Goal: Task Accomplishment & Management: Complete application form

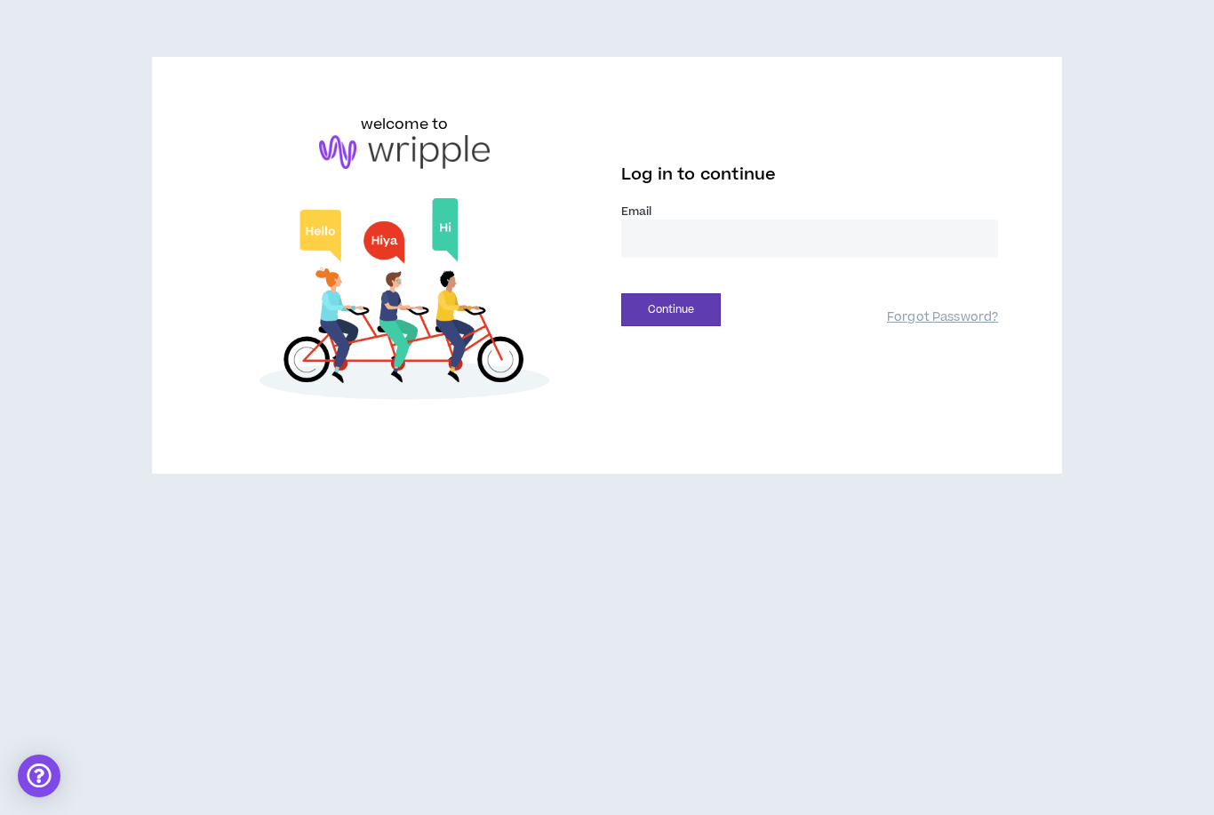
type input "**********"
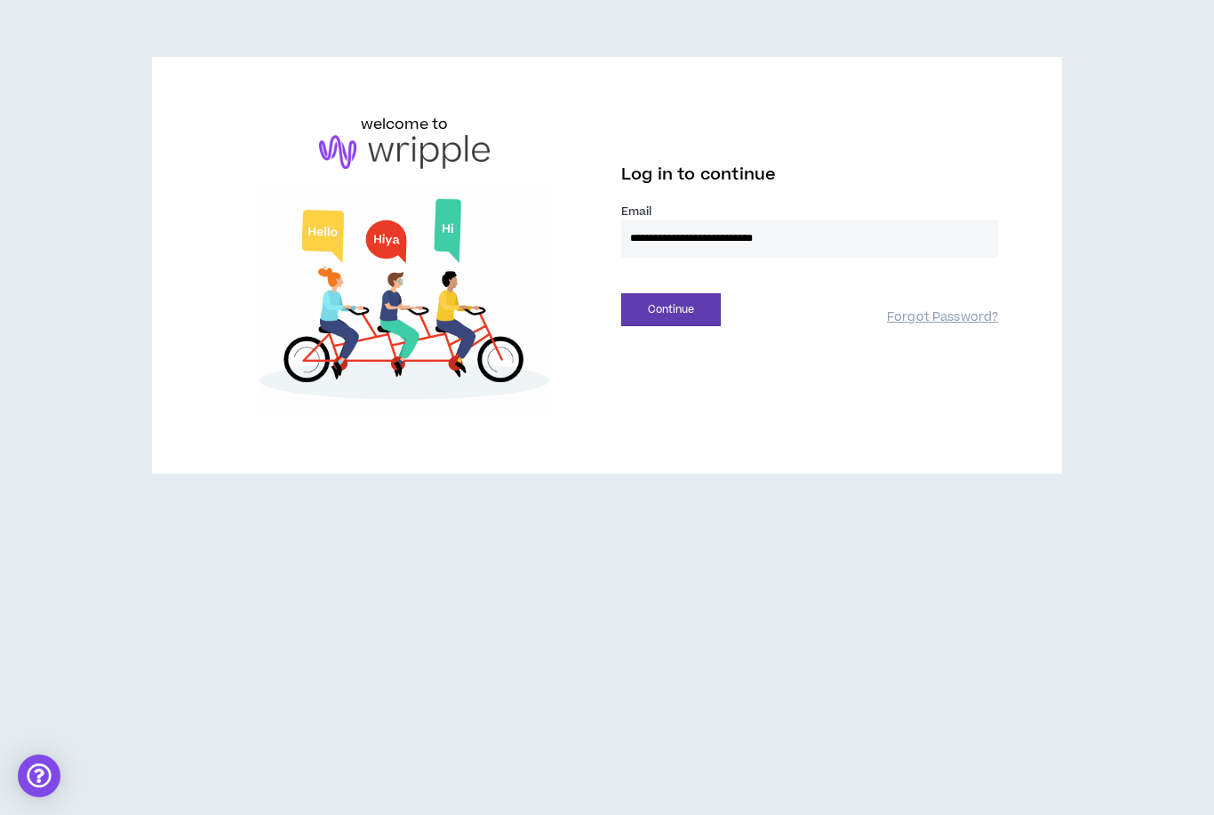
click at [671, 309] on button "Continue" at bounding box center [671, 309] width 100 height 33
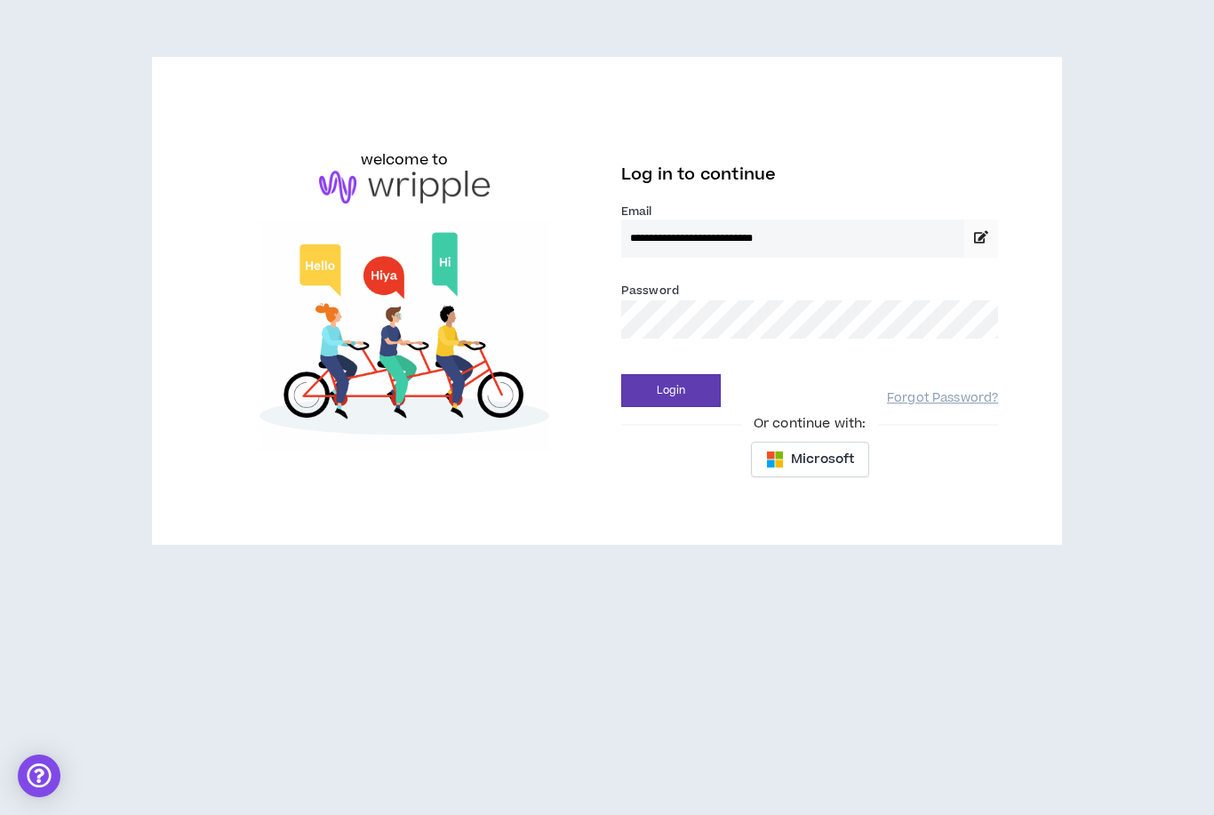
click at [699, 406] on button "Login" at bounding box center [671, 390] width 100 height 33
click at [691, 395] on button "Login" at bounding box center [671, 390] width 100 height 33
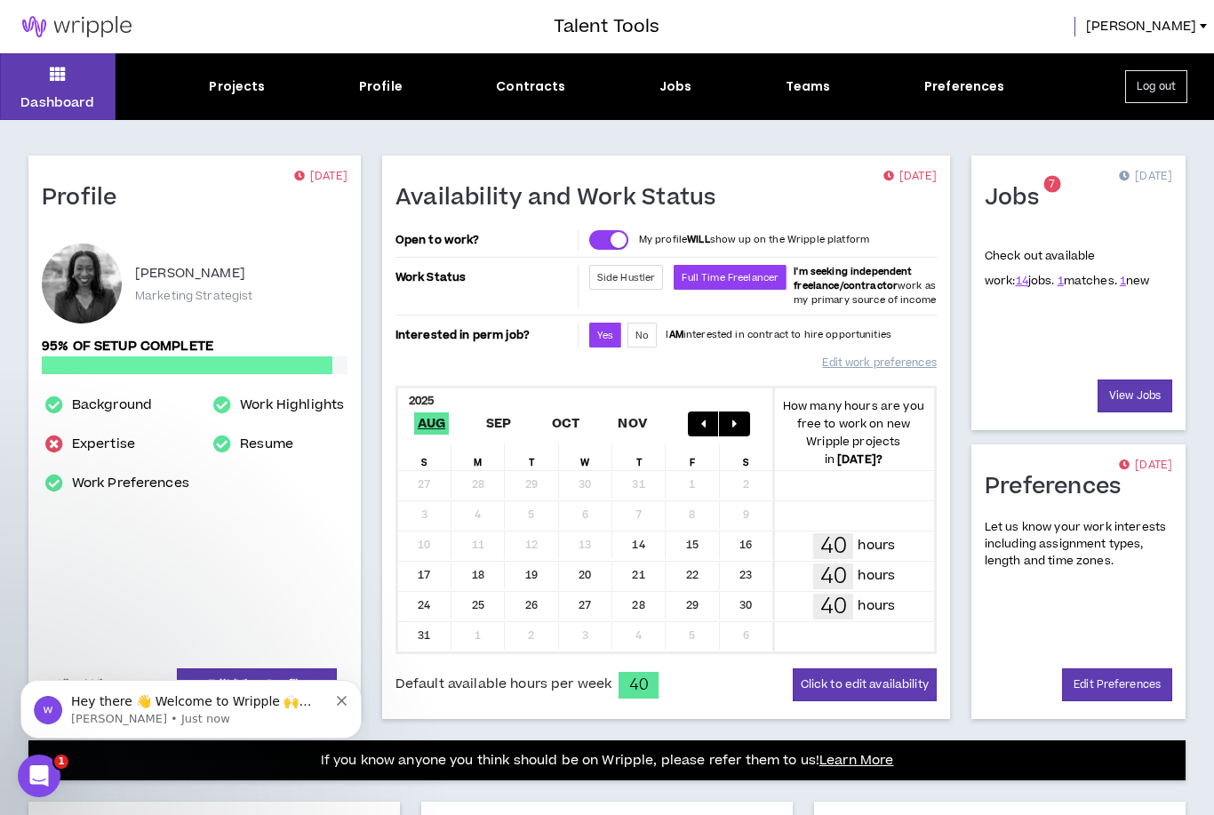
click at [667, 91] on div "Jobs" at bounding box center [675, 86] width 33 height 19
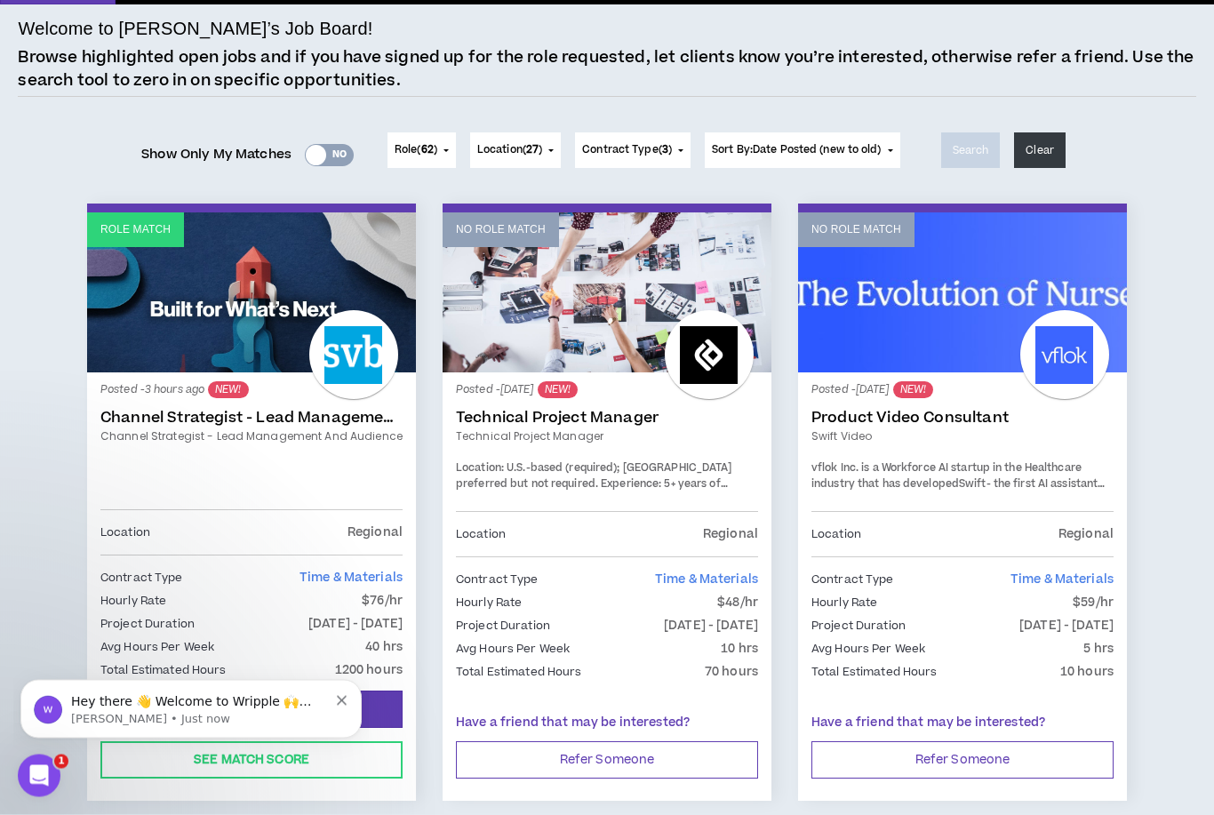
scroll to position [116, 0]
click at [336, 157] on div "Yes No" at bounding box center [329, 155] width 49 height 22
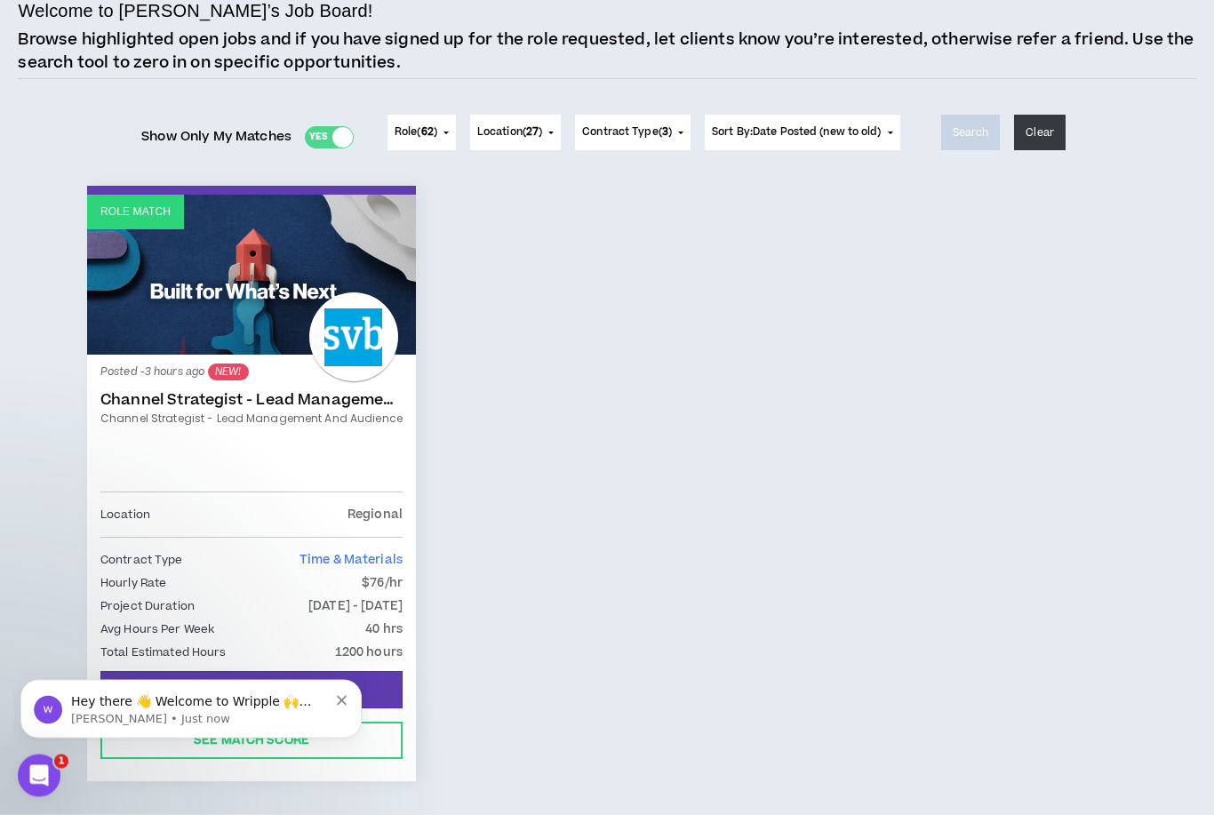
scroll to position [134, 0]
click at [355, 692] on div "Hey there 👋 Welcome to Wripple 🙌 Take a look around! If you have any questions,…" at bounding box center [190, 709] width 341 height 59
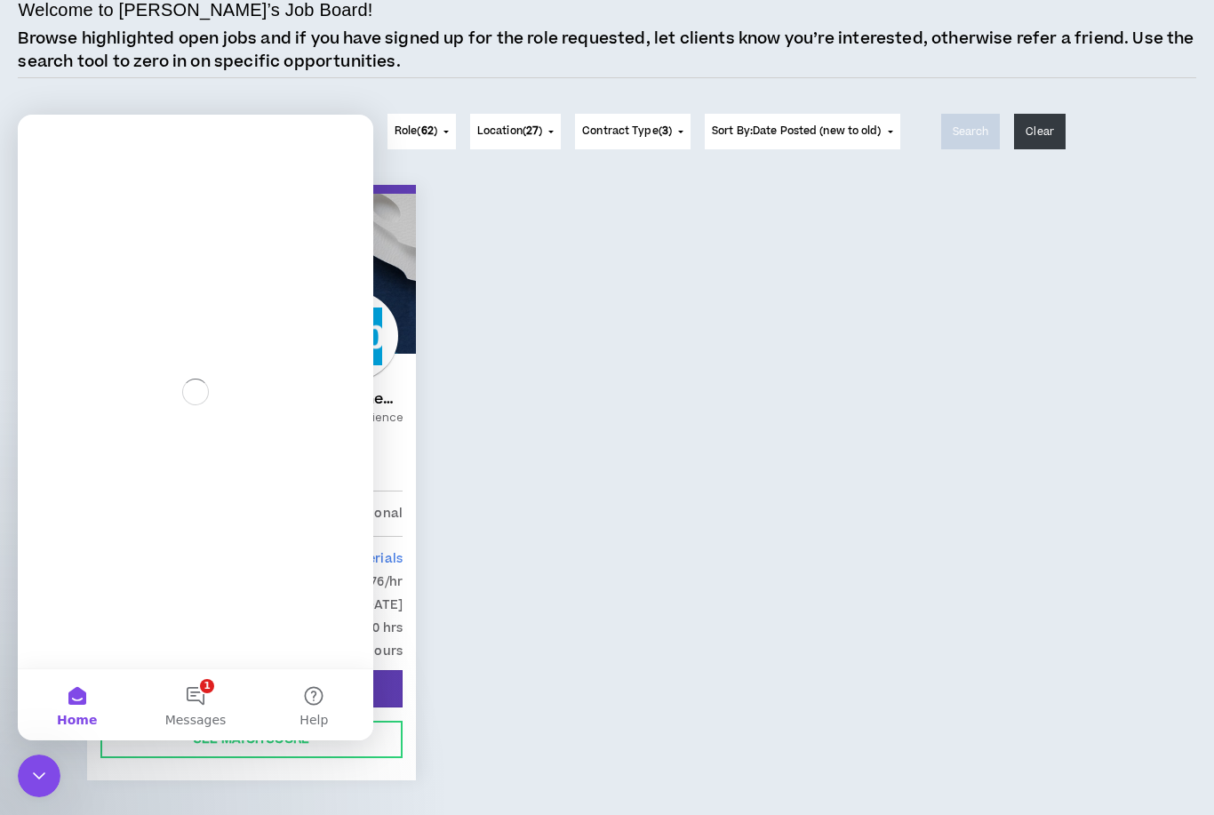
scroll to position [0, 0]
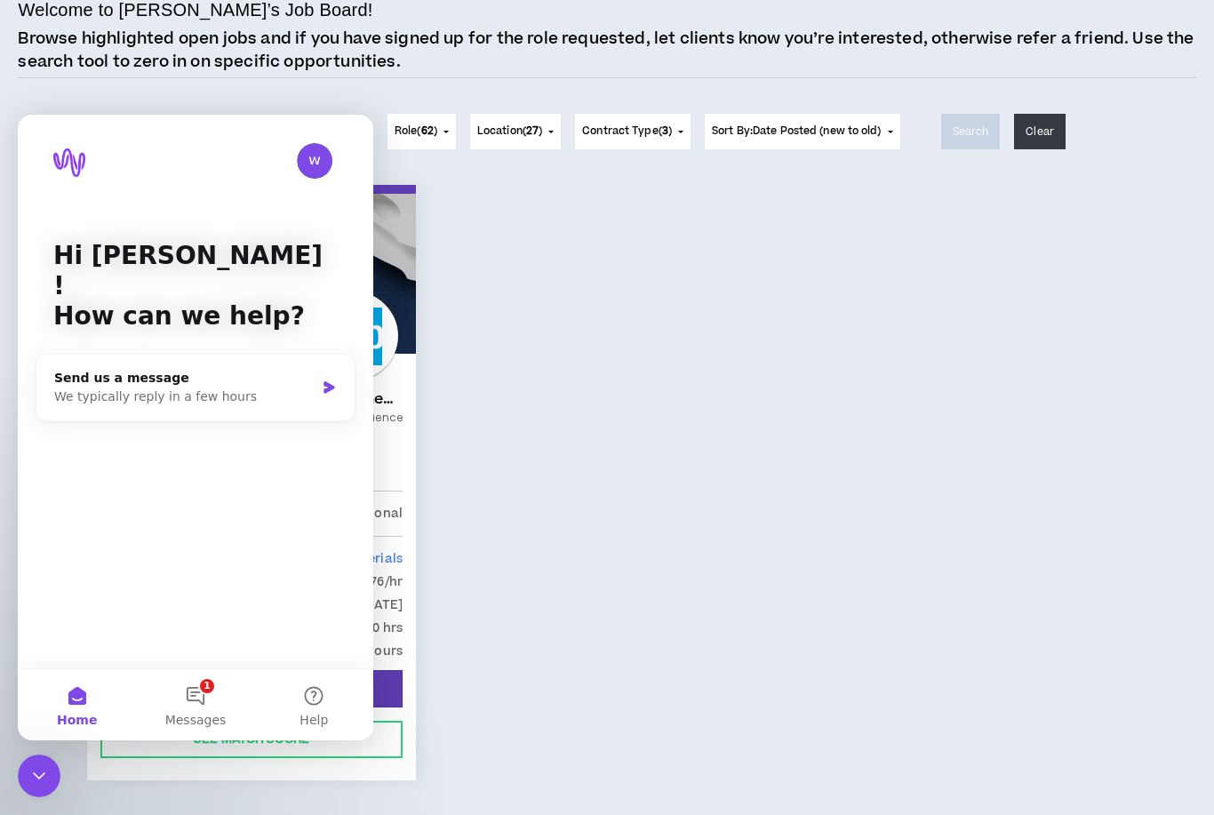
click at [443, 756] on div "Role Match Posted - 3 hours ago NEW! Channel Strategist - Lead Management and A…" at bounding box center [607, 494] width 1067 height 618
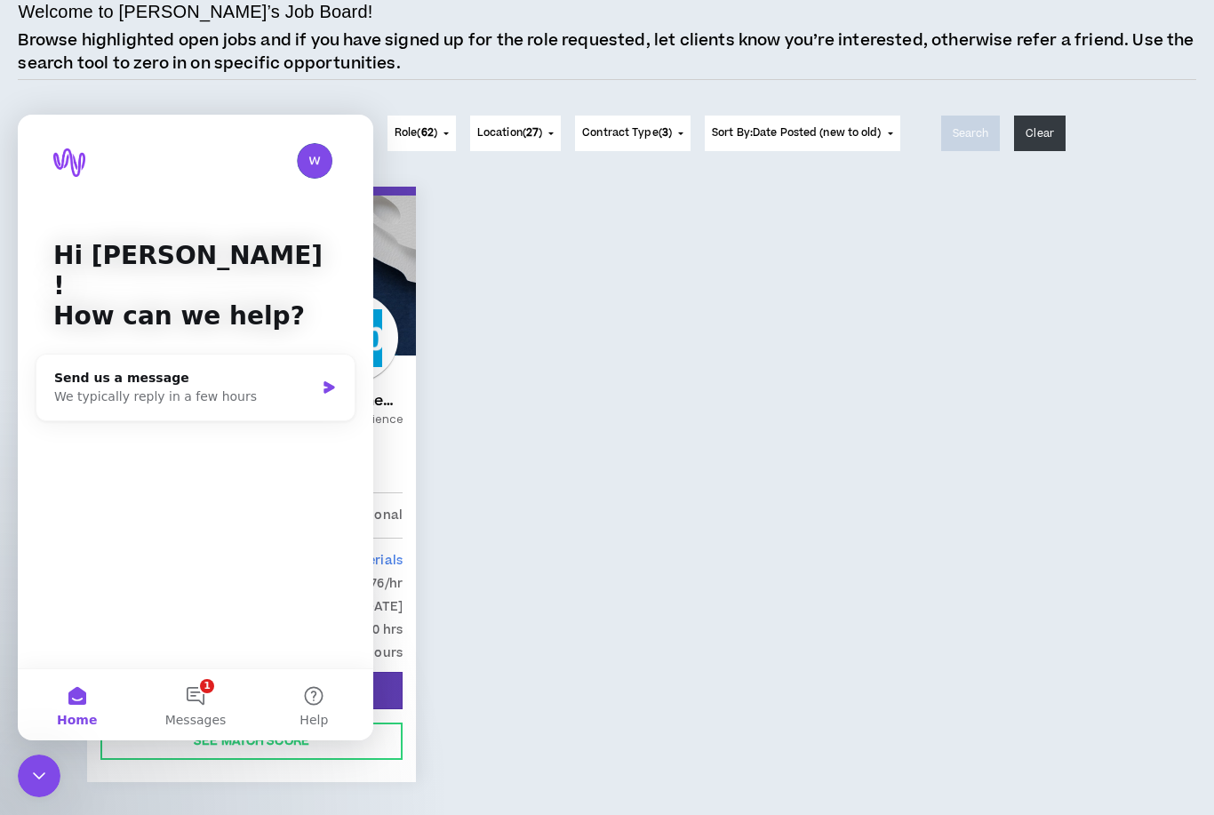
click at [487, 375] on div "Role Match Posted - 3 hours ago NEW! Channel Strategist - Lead Management and A…" at bounding box center [607, 496] width 1067 height 618
click at [309, 162] on img "Intercom messenger" at bounding box center [315, 161] width 36 height 36
click at [518, 295] on div "Role Match Posted - 3 hours ago NEW! Channel Strategist - Lead Management and A…" at bounding box center [607, 496] width 1067 height 618
click at [419, 475] on div "Role Match Posted - 3 hours ago NEW! Channel Strategist - Lead Management and A…" at bounding box center [252, 496] width 356 height 618
click at [92, 696] on button "Home" at bounding box center [77, 704] width 118 height 71
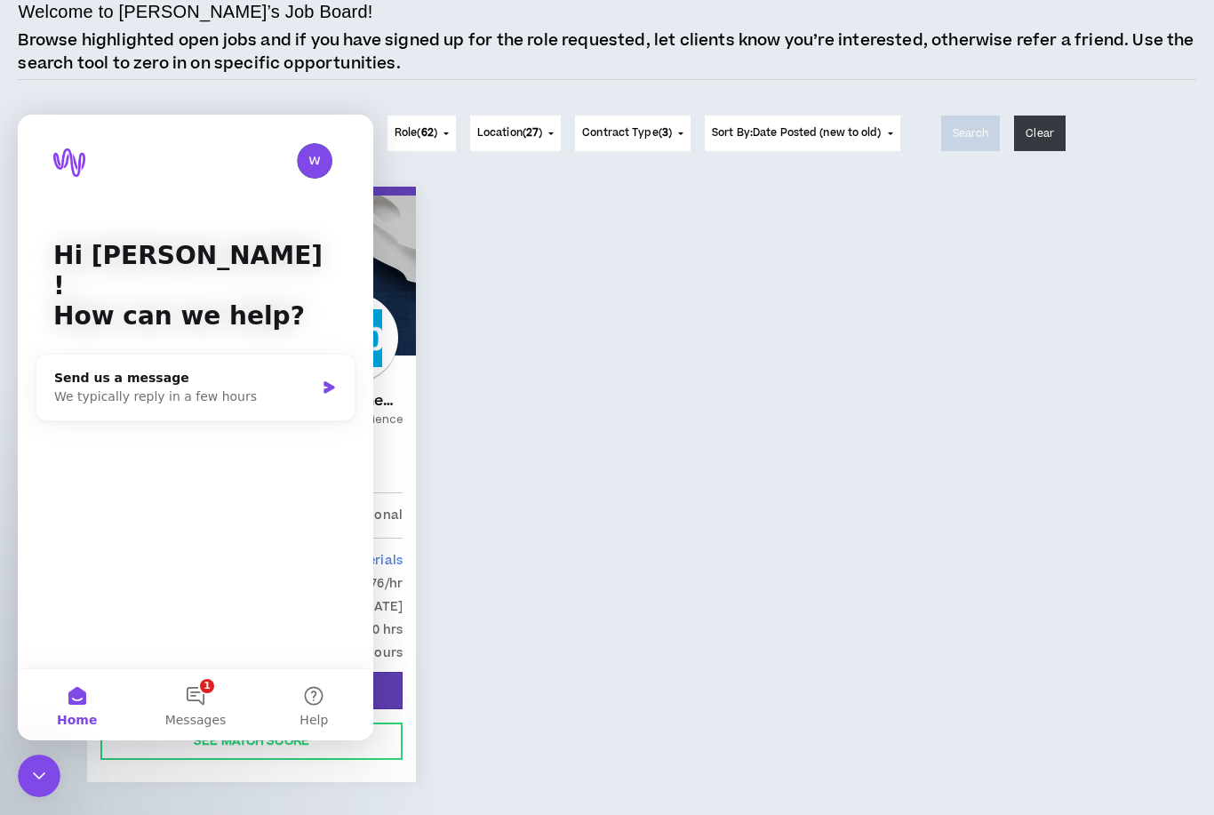
click at [68, 814] on div "Role Match Posted - 3 hours ago NEW! Channel Strategist - Lead Management and A…" at bounding box center [607, 513] width 1178 height 653
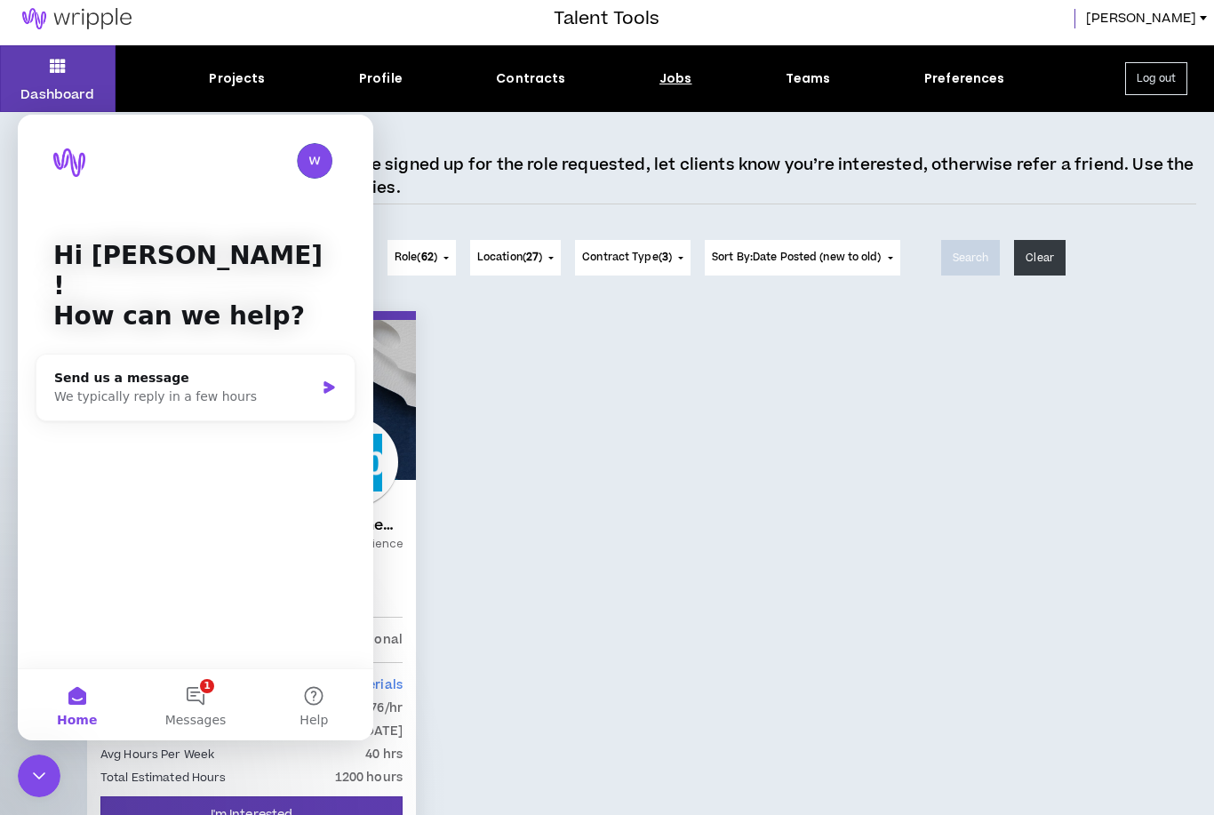
scroll to position [0, 0]
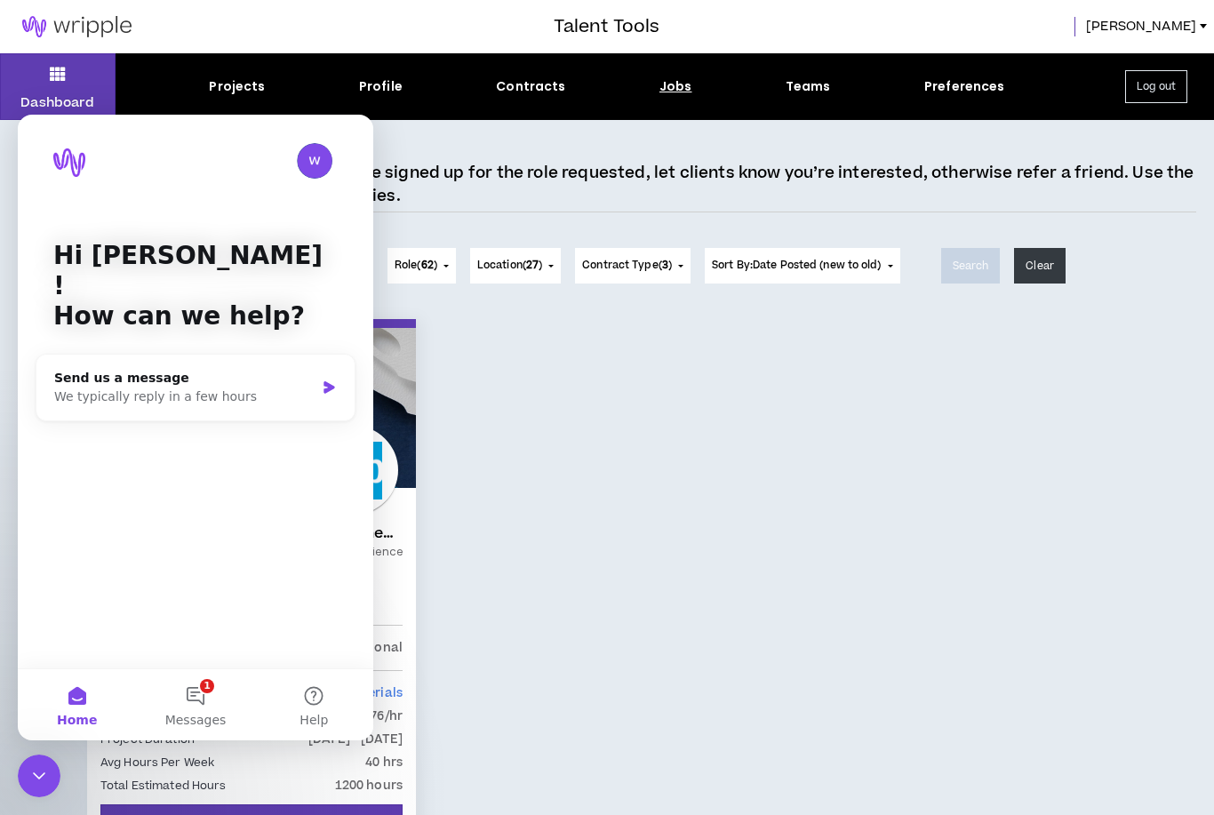
click at [56, 86] on button "Dashboard" at bounding box center [58, 86] width 116 height 67
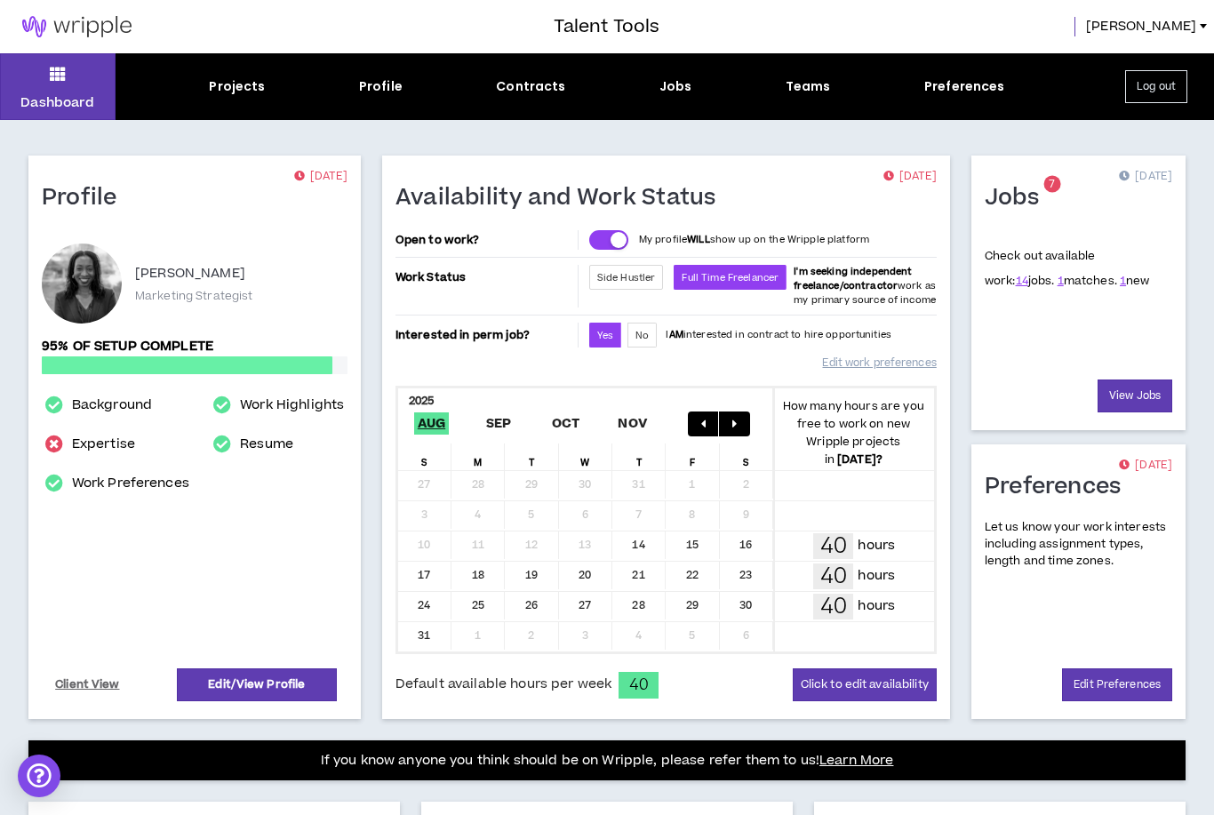
click at [659, 95] on div "Jobs" at bounding box center [675, 86] width 33 height 19
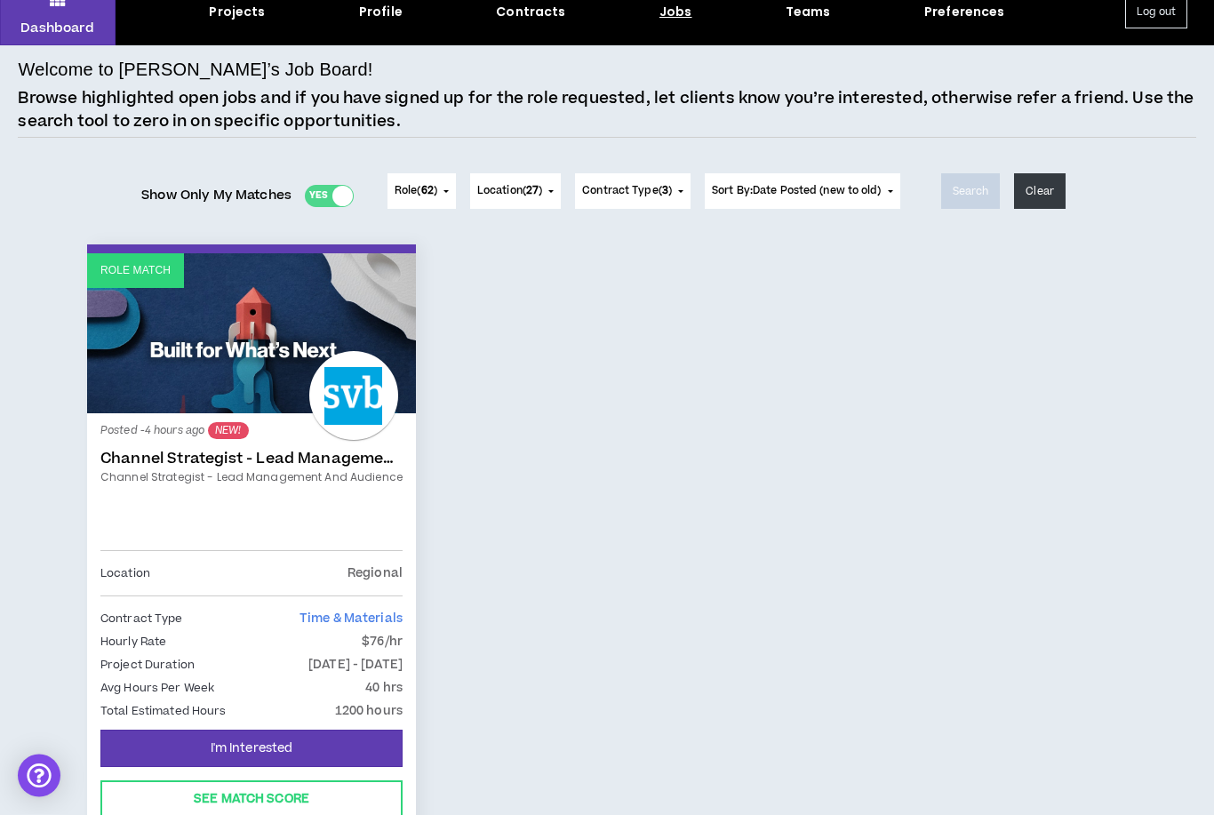
scroll to position [134, 0]
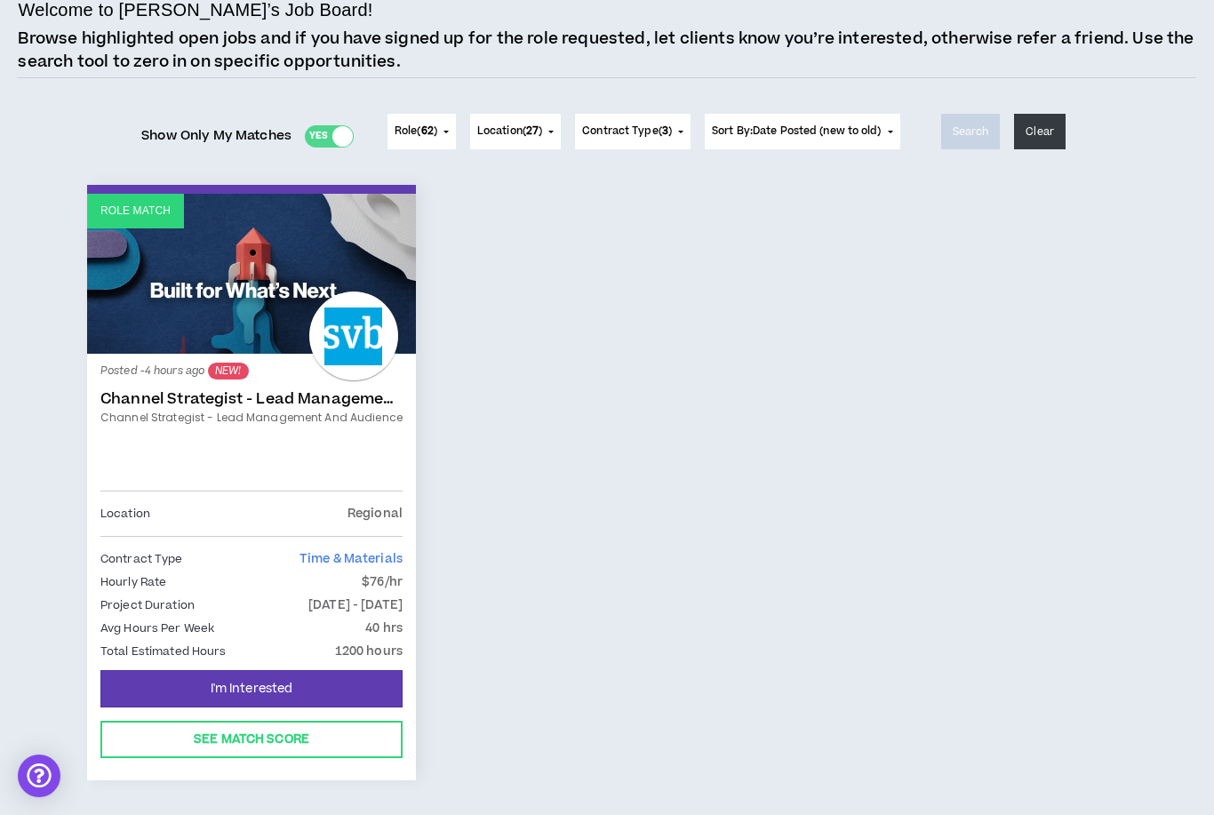
click at [356, 675] on button "I'm Interested" at bounding box center [251, 688] width 302 height 37
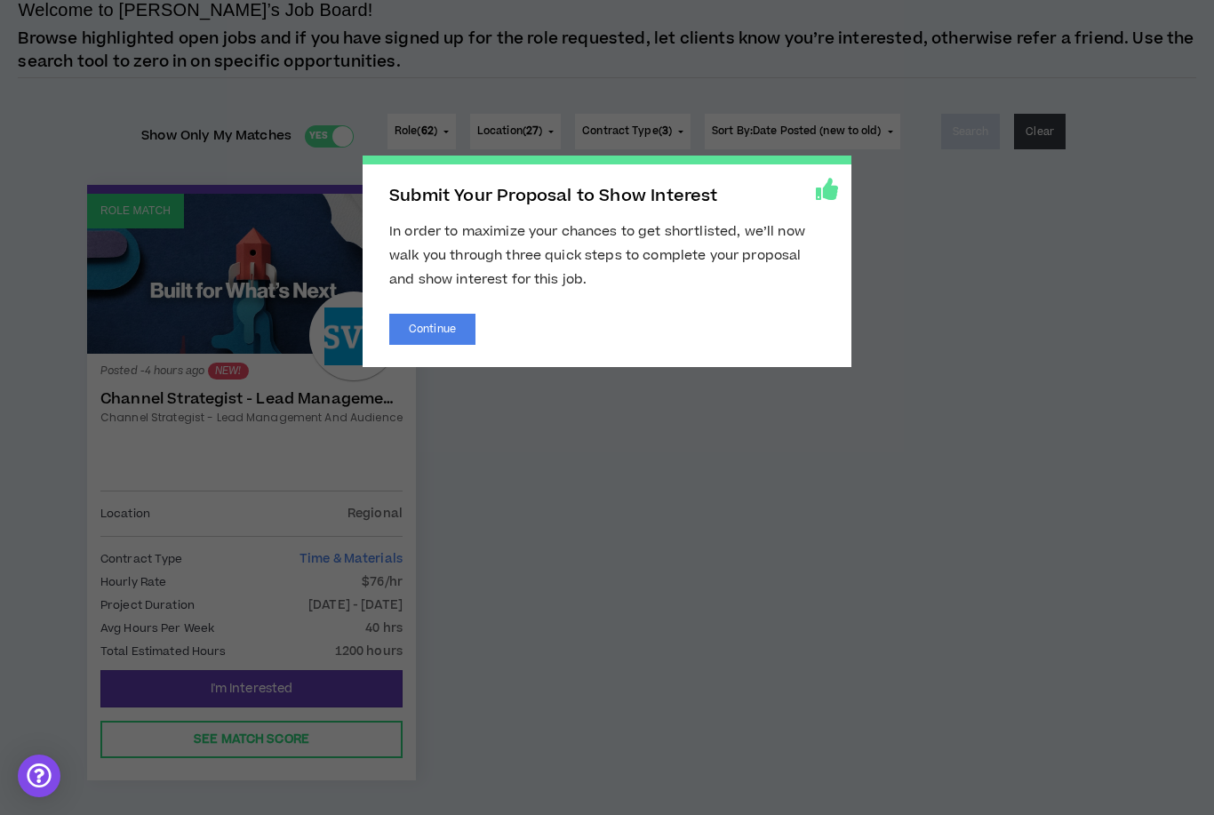
click at [648, 412] on span "Submit Your Proposal to Show Interest In order to maximize your chances to get …" at bounding box center [607, 407] width 1214 height 815
click at [992, 332] on span "Submit Your Proposal to Show Interest In order to maximize your chances to get …" at bounding box center [607, 407] width 1214 height 815
click at [261, 295] on span "Submit Your Proposal to Show Interest In order to maximize your chances to get …" at bounding box center [607, 407] width 1214 height 815
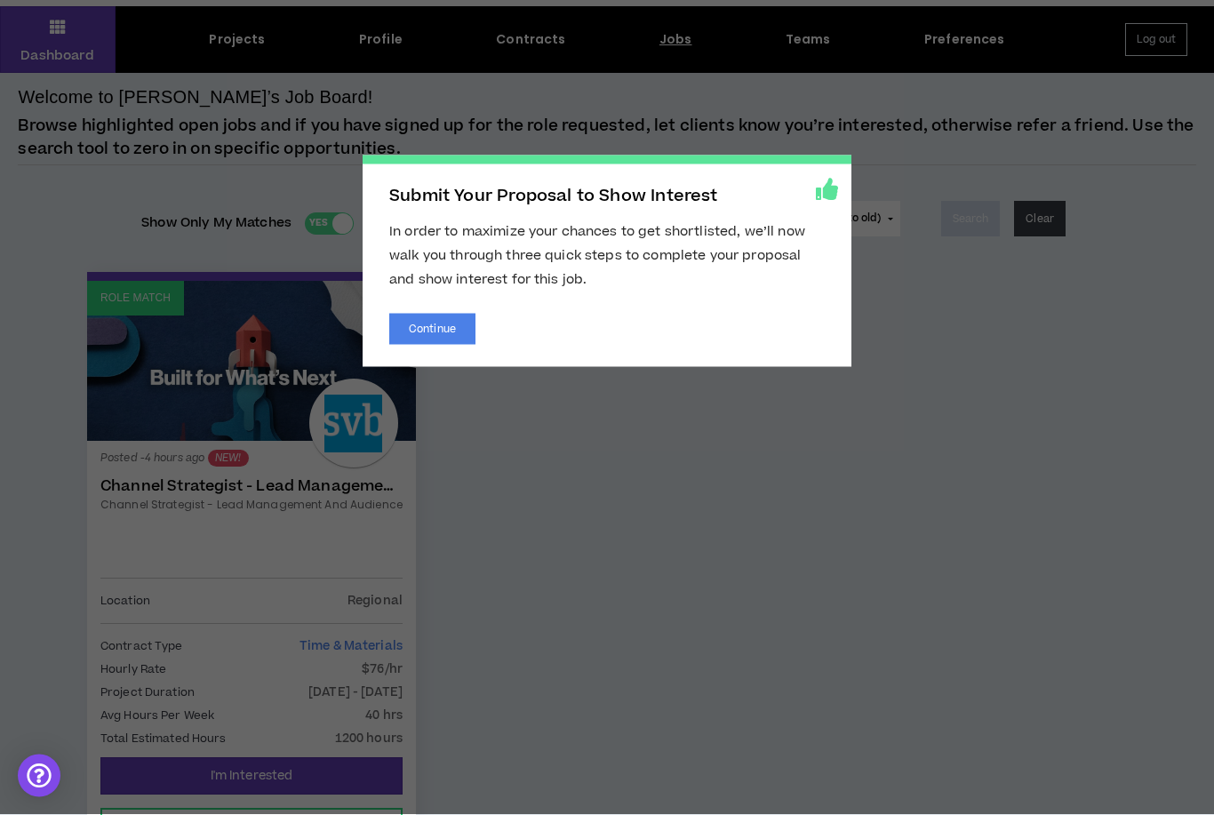
scroll to position [0, 0]
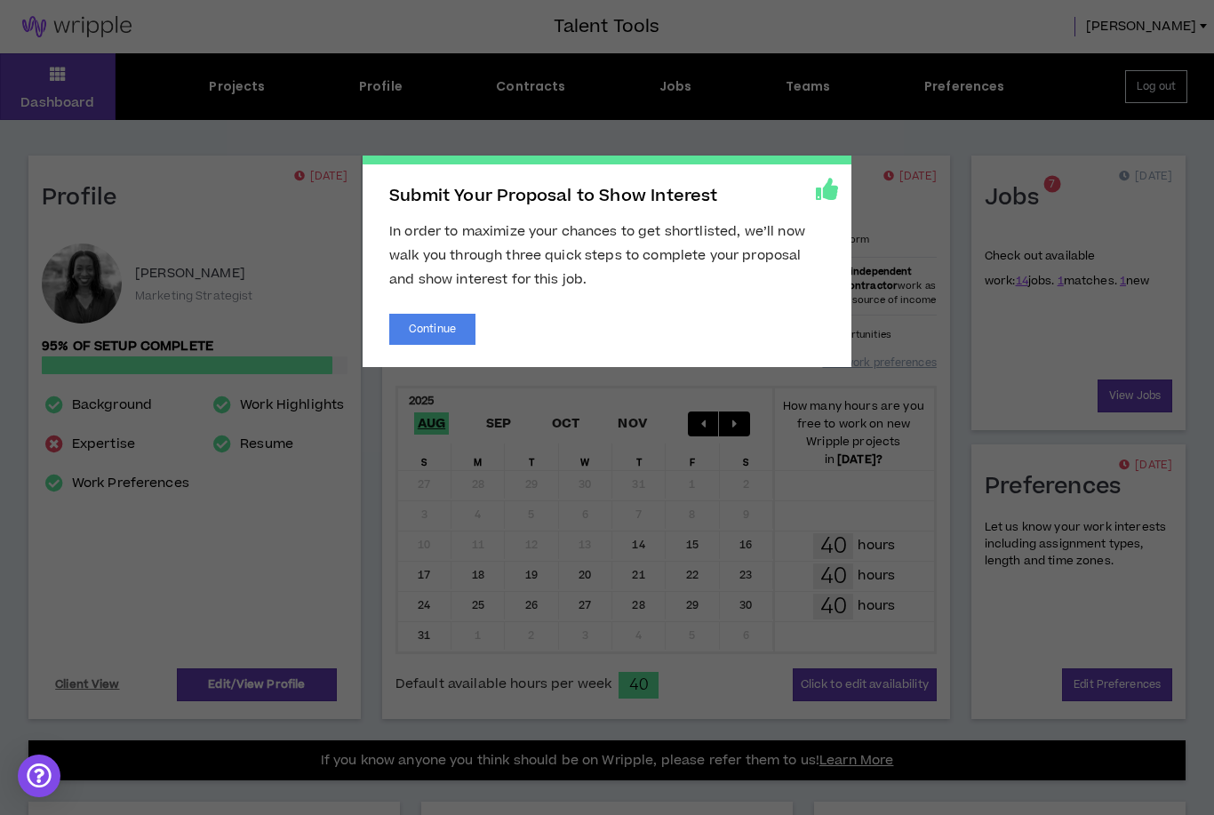
click at [890, 156] on span "Submit Your Proposal to Show Interest In order to maximize your chances to get …" at bounding box center [607, 407] width 1214 height 815
click at [826, 192] on icon at bounding box center [827, 189] width 22 height 22
click at [423, 341] on button "Continue" at bounding box center [432, 329] width 86 height 31
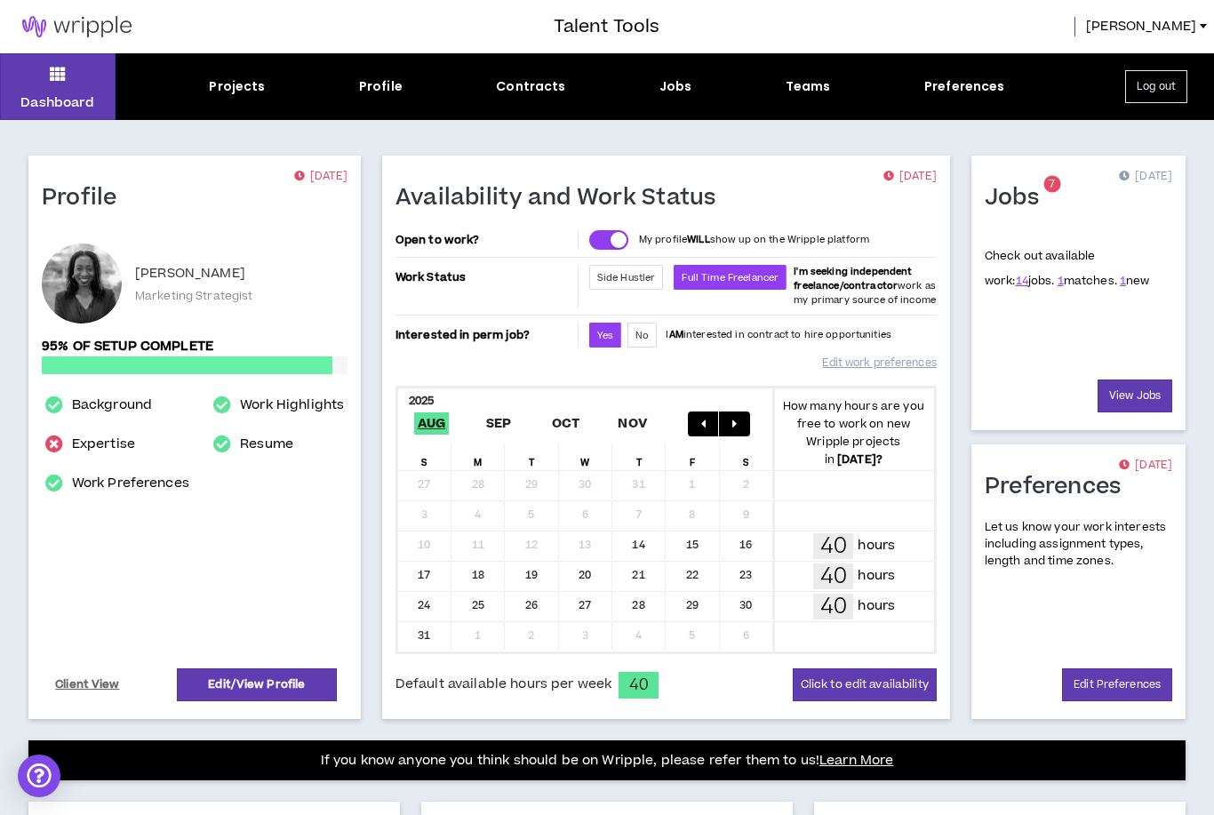
click at [672, 93] on div "Jobs" at bounding box center [675, 86] width 33 height 19
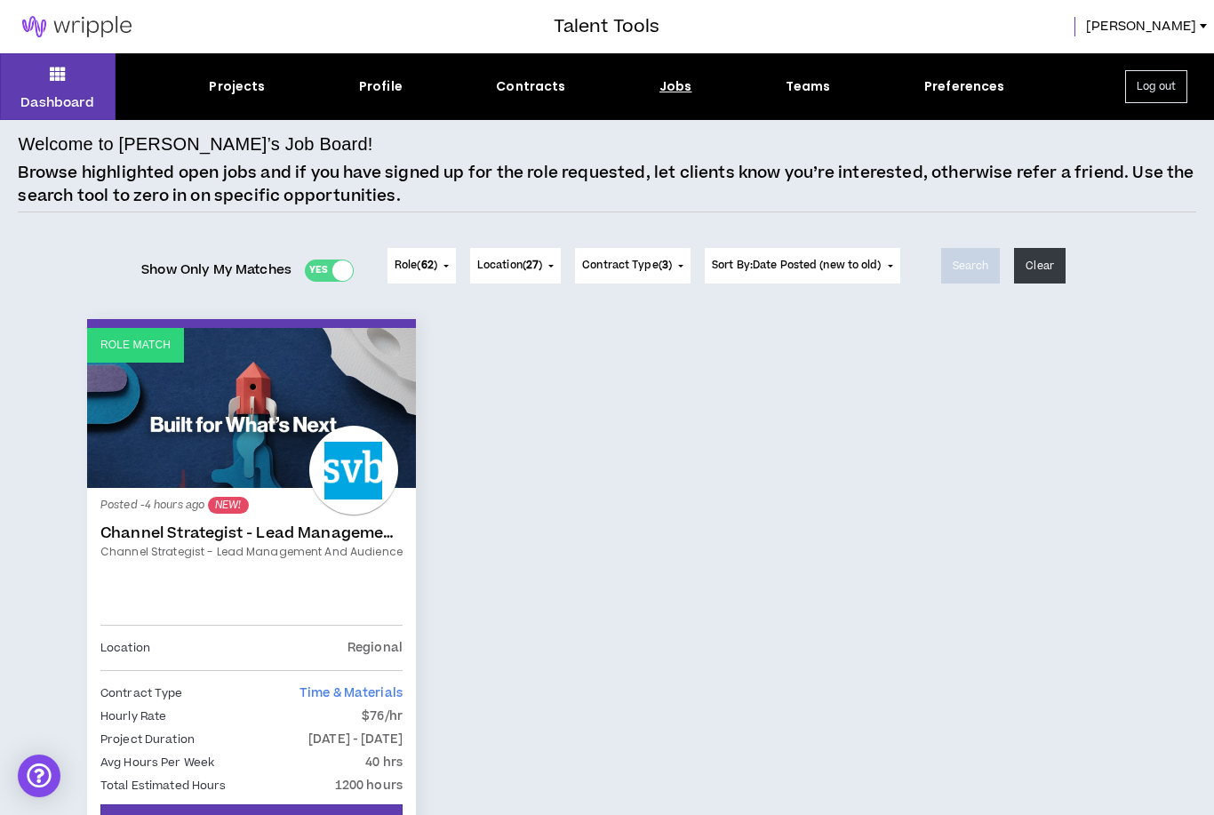
click at [226, 386] on link "Role Match" at bounding box center [251, 408] width 329 height 160
